Goal: Complete application form: Complete application form

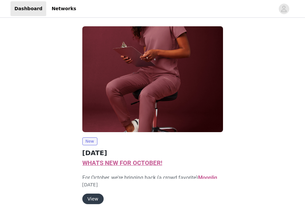
scroll to position [26, 0]
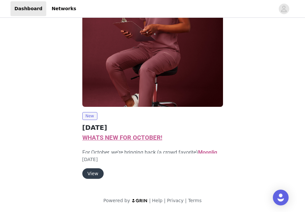
click at [92, 173] on button "View" at bounding box center [92, 173] width 21 height 10
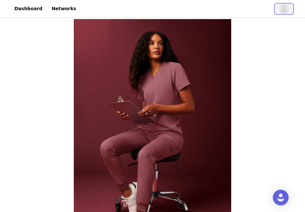
click at [282, 9] on icon "avatar" at bounding box center [284, 9] width 6 height 10
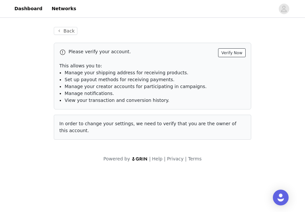
click at [230, 54] on button "Verify Now" at bounding box center [232, 52] width 28 height 9
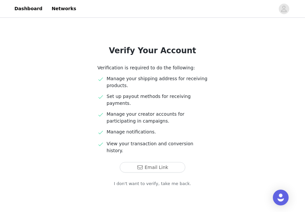
scroll to position [31, 0]
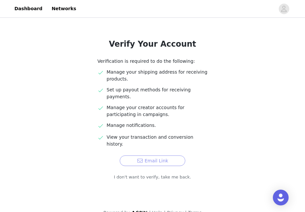
click at [160, 155] on button "Email Link" at bounding box center [153, 160] width 66 height 10
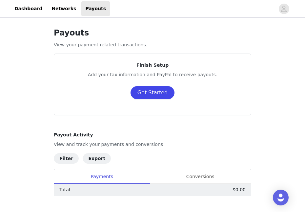
click at [147, 90] on button "Get Started" at bounding box center [153, 92] width 44 height 13
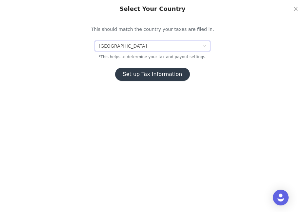
click at [180, 46] on div "[GEOGRAPHIC_DATA]" at bounding box center [150, 46] width 103 height 10
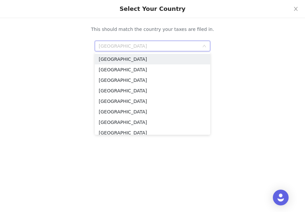
click at [301, 82] on div "This should match the country your taxes are filed in. [GEOGRAPHIC_DATA] *This …" at bounding box center [152, 44] width 305 height 89
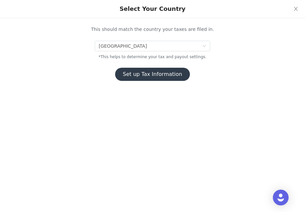
click at [286, 82] on div "This should match the country your taxes are filed in. United States *This help…" at bounding box center [152, 44] width 305 height 89
click at [157, 79] on button "Set up Tax Information" at bounding box center [152, 74] width 75 height 13
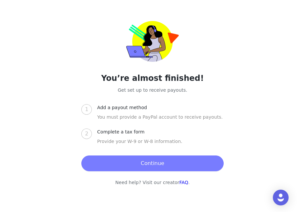
click at [154, 166] on button "Continue" at bounding box center [152, 163] width 142 height 16
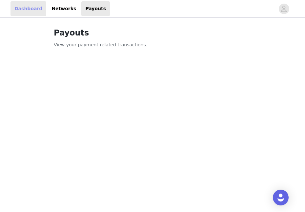
click at [26, 11] on link "Dashboard" at bounding box center [28, 8] width 36 height 15
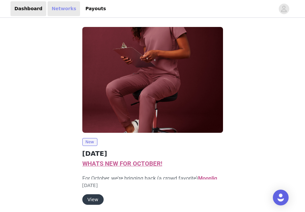
click at [58, 6] on link "Networks" at bounding box center [64, 8] width 32 height 15
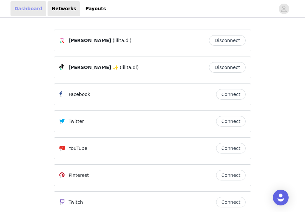
click at [18, 12] on link "Dashboard" at bounding box center [28, 8] width 36 height 15
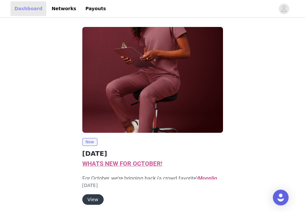
scroll to position [26, 0]
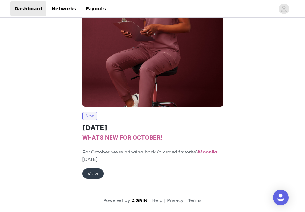
click at [90, 174] on button "View" at bounding box center [92, 173] width 21 height 10
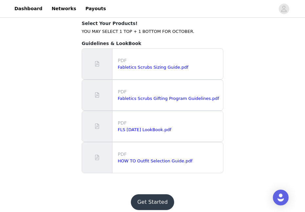
scroll to position [733, 0]
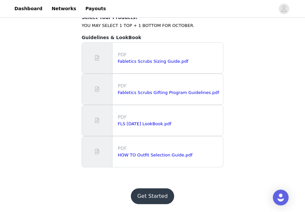
click at [147, 196] on button "Get Started" at bounding box center [153, 196] width 44 height 16
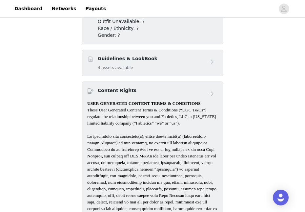
scroll to position [438, 0]
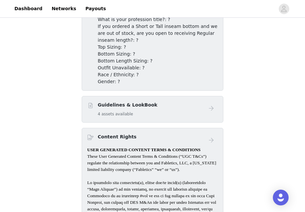
click at [144, 104] on h4 "Guidelines & LookBook" at bounding box center [128, 104] width 60 height 7
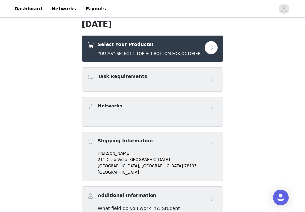
scroll to position [238, 0]
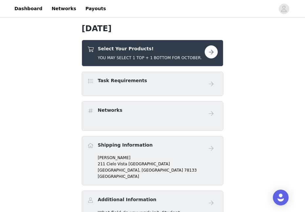
click at [213, 48] on button "button" at bounding box center [211, 51] width 13 height 13
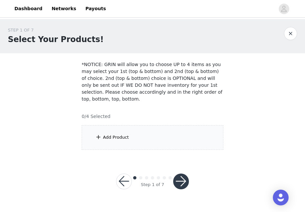
click at [130, 135] on div "Add Product" at bounding box center [153, 137] width 142 height 25
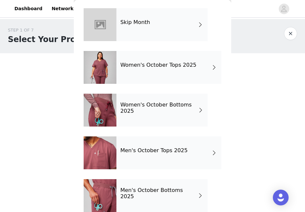
scroll to position [34, 0]
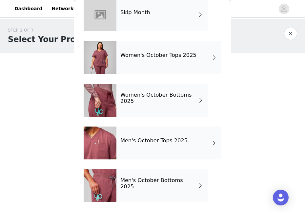
click at [176, 61] on div "Women's October Tops 2025" at bounding box center [168, 57] width 105 height 33
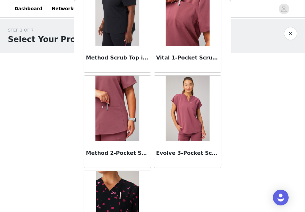
scroll to position [0, 0]
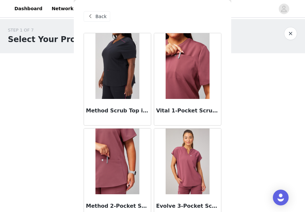
click at [94, 17] on div "Back" at bounding box center [97, 16] width 27 height 10
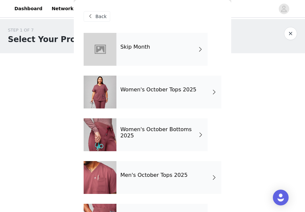
click at [154, 55] on div "Skip Month" at bounding box center [161, 49] width 91 height 33
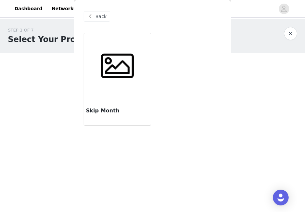
click at [118, 101] on div "Skip Month" at bounding box center [117, 112] width 67 height 26
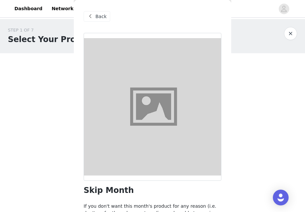
scroll to position [46, 0]
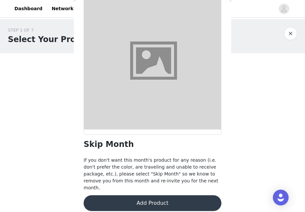
click at [184, 195] on button "Add Product" at bounding box center [153, 203] width 138 height 16
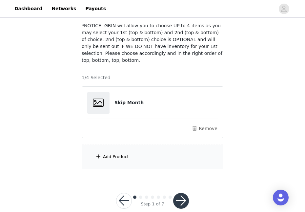
scroll to position [51, 0]
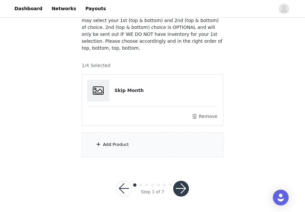
click at [186, 187] on button "button" at bounding box center [181, 188] width 16 height 16
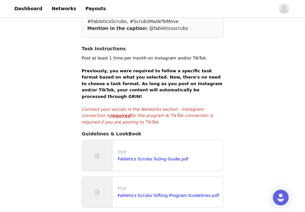
scroll to position [66, 0]
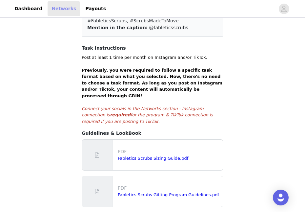
click at [52, 10] on link "Networks" at bounding box center [64, 8] width 32 height 15
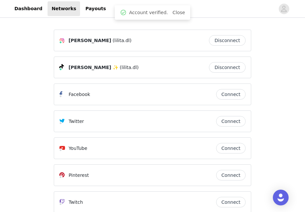
click at [62, 41] on img at bounding box center [61, 40] width 5 height 5
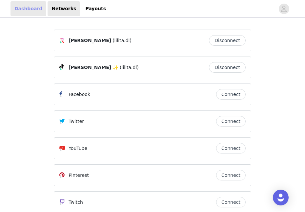
click at [29, 9] on link "Dashboard" at bounding box center [28, 8] width 36 height 15
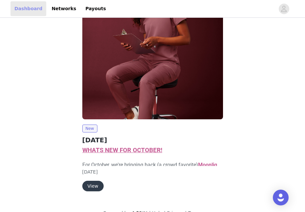
scroll to position [12, 0]
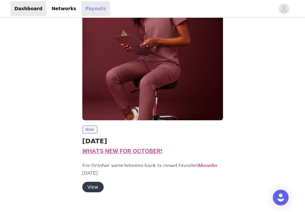
click at [93, 12] on link "Payouts" at bounding box center [95, 8] width 29 height 15
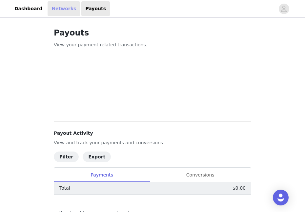
click at [64, 8] on link "Networks" at bounding box center [64, 8] width 32 height 15
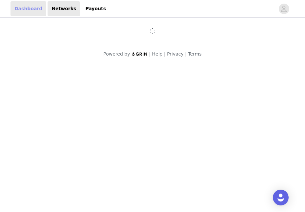
click at [24, 8] on link "Dashboard" at bounding box center [28, 8] width 36 height 15
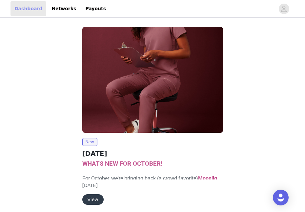
scroll to position [26, 0]
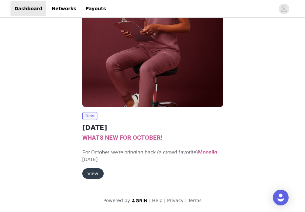
click at [86, 177] on button "View" at bounding box center [92, 173] width 21 height 10
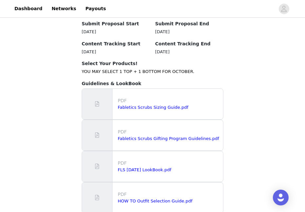
scroll to position [733, 0]
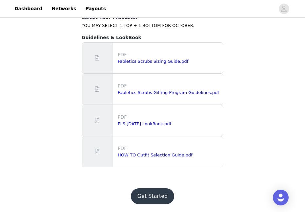
click at [150, 195] on button "Get Started" at bounding box center [153, 196] width 44 height 16
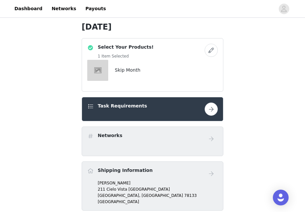
scroll to position [251, 0]
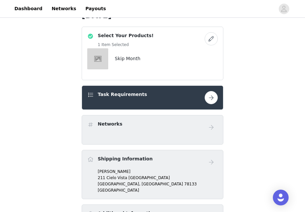
click at [210, 99] on button "button" at bounding box center [211, 97] width 13 height 13
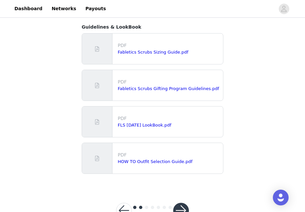
scroll to position [187, 0]
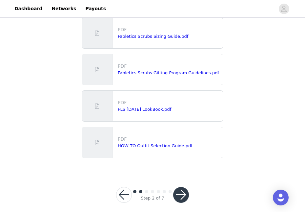
click at [181, 187] on button "button" at bounding box center [181, 195] width 16 height 16
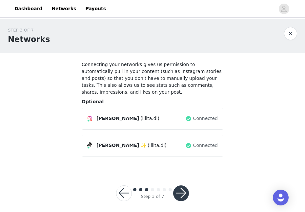
click at [181, 187] on button "button" at bounding box center [181, 193] width 16 height 16
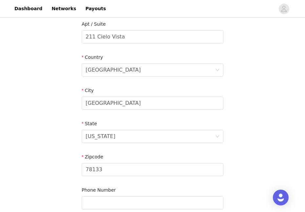
scroll to position [249, 0]
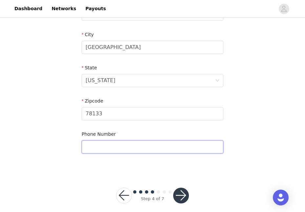
click at [171, 141] on input "text" at bounding box center [153, 146] width 142 height 13
type input "8305563546"
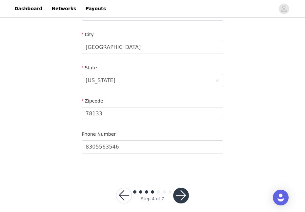
click at [177, 187] on button "button" at bounding box center [181, 195] width 16 height 16
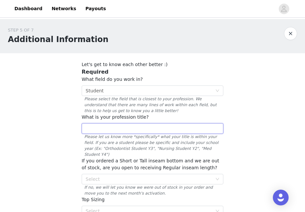
click at [176, 125] on input "text" at bounding box center [153, 128] width 142 height 10
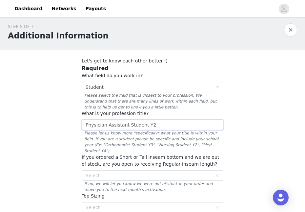
scroll to position [36, 0]
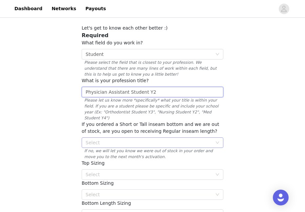
click at [166, 139] on div "Select" at bounding box center [149, 142] width 127 height 7
type input "Physician Assistant Student Y2"
click at [248, 105] on div "STEP 5 OF 7 Additional Information Let's get to know each other better :) Requi…" at bounding box center [152, 199] width 305 height 432
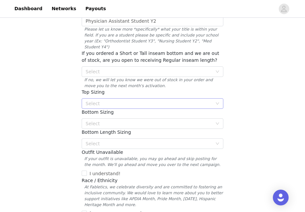
scroll to position [106, 0]
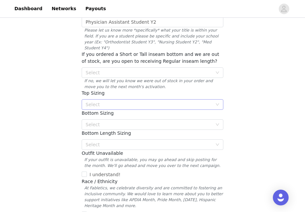
click at [186, 101] on div "Select" at bounding box center [149, 104] width 127 height 7
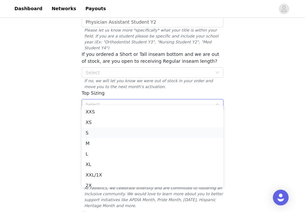
click at [172, 132] on li "S" at bounding box center [153, 132] width 142 height 10
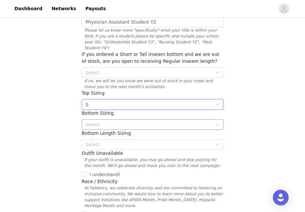
click at [166, 121] on div "Select" at bounding box center [149, 124] width 127 height 7
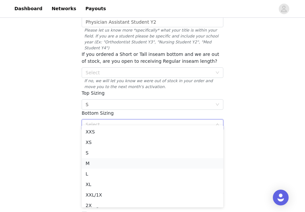
click at [159, 164] on li "M" at bounding box center [153, 163] width 142 height 10
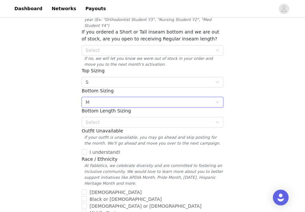
scroll to position [133, 0]
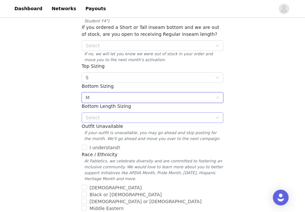
click at [152, 114] on div "Select" at bounding box center [149, 117] width 127 height 7
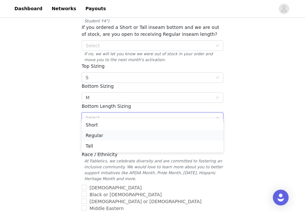
click at [144, 136] on li "Regular" at bounding box center [153, 135] width 142 height 10
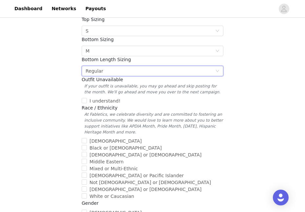
scroll to position [180, 0]
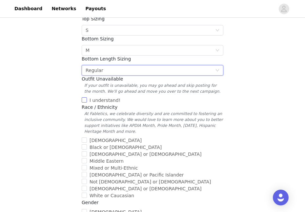
click at [86, 97] on input "I understand!" at bounding box center [84, 99] width 5 height 5
checkbox input "true"
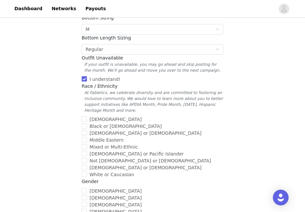
scroll to position [206, 0]
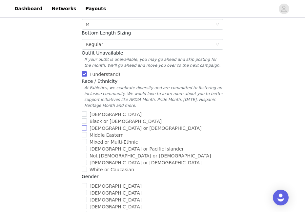
click at [85, 125] on input "Hispanic or Latino" at bounding box center [84, 127] width 5 height 5
checkbox input "true"
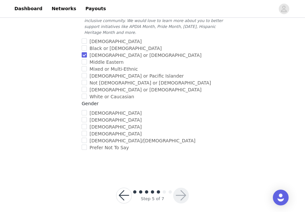
scroll to position [280, 0]
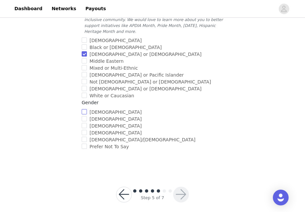
click at [86, 109] on input "Female" at bounding box center [84, 111] width 5 height 5
checkbox input "true"
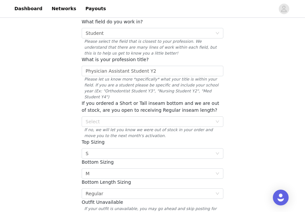
scroll to position [42, 0]
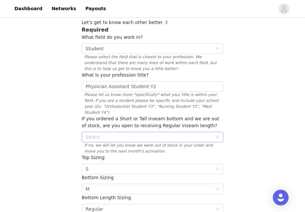
click at [164, 134] on div "Select" at bounding box center [149, 137] width 127 height 7
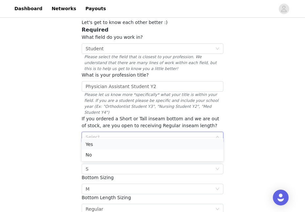
click at [161, 141] on li "Yes" at bounding box center [153, 144] width 142 height 10
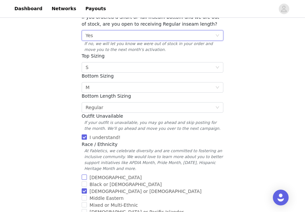
scroll to position [280, 0]
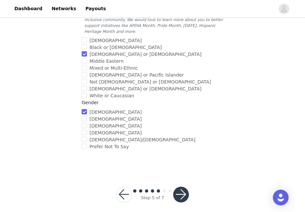
click at [185, 186] on button "button" at bounding box center [181, 194] width 16 height 16
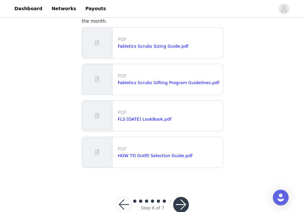
scroll to position [66, 0]
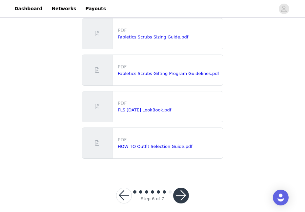
click at [178, 188] on button "button" at bounding box center [181, 195] width 16 height 16
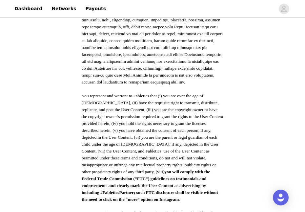
scroll to position [381, 0]
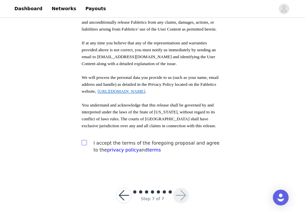
click at [85, 140] on input "checkbox" at bounding box center [84, 142] width 5 height 5
checkbox input "true"
click at [179, 190] on button "button" at bounding box center [181, 195] width 16 height 16
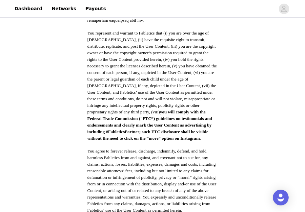
scroll to position [958, 0]
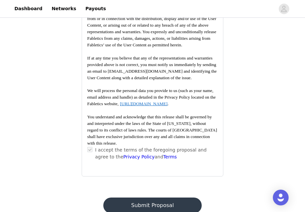
click at [150, 197] on button "Submit Proposal" at bounding box center [152, 205] width 98 height 16
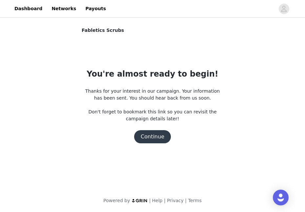
click at [155, 138] on button "Continue" at bounding box center [152, 136] width 37 height 13
